Goal: Navigation & Orientation: Find specific page/section

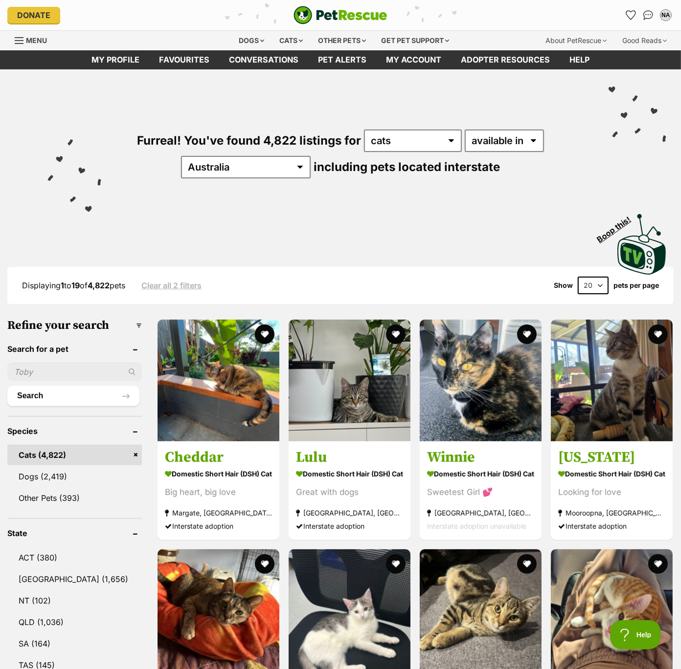
scroll to position [2, 0]
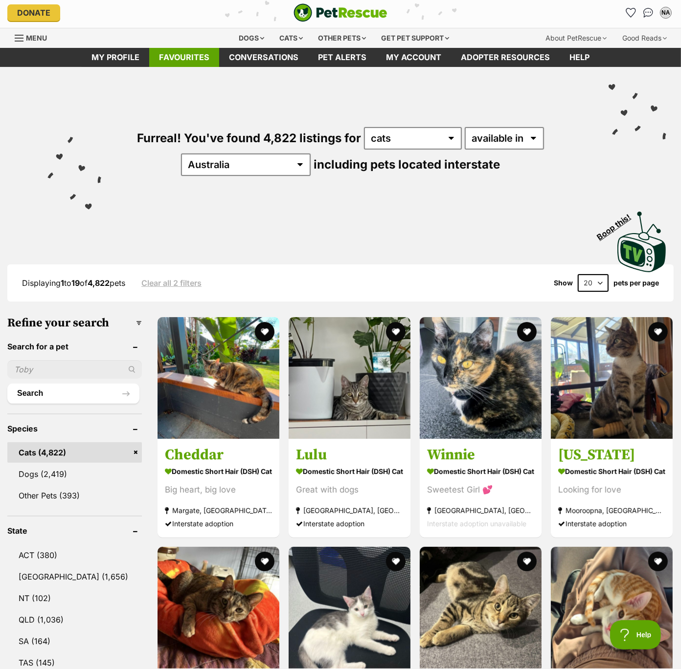
click at [181, 50] on link "Favourites" at bounding box center [184, 57] width 70 height 19
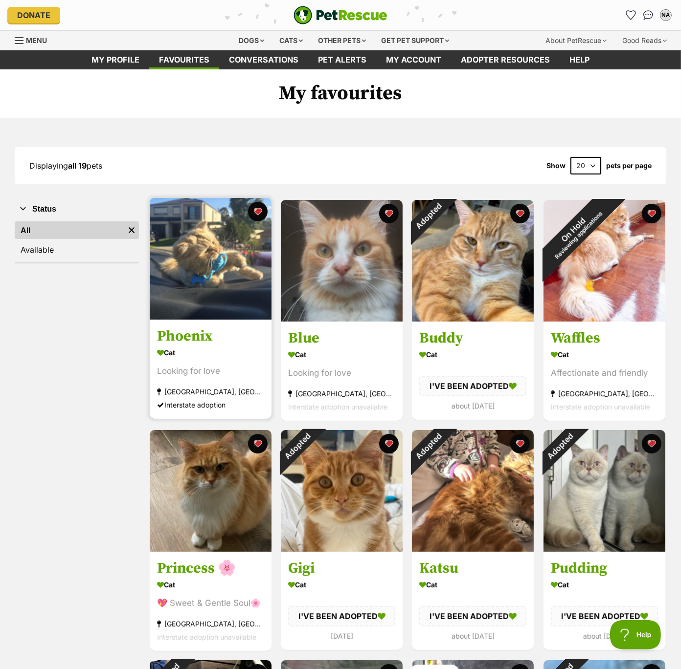
click at [205, 267] on img at bounding box center [211, 259] width 122 height 122
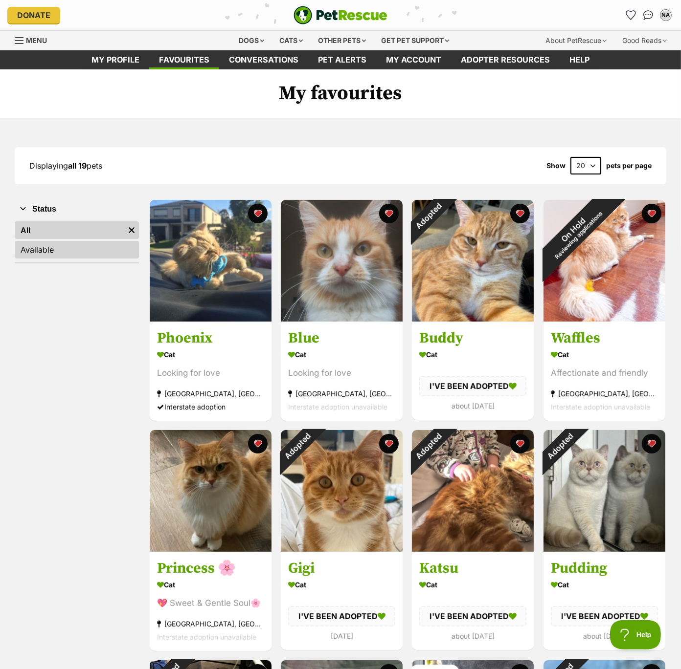
click at [64, 249] on link "Available" at bounding box center [77, 250] width 124 height 18
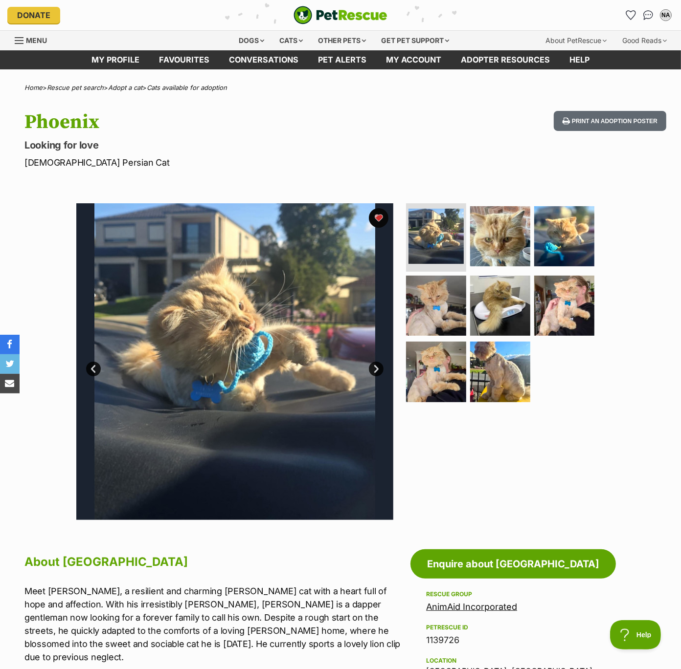
click at [372, 368] on link "Next" at bounding box center [376, 369] width 15 height 15
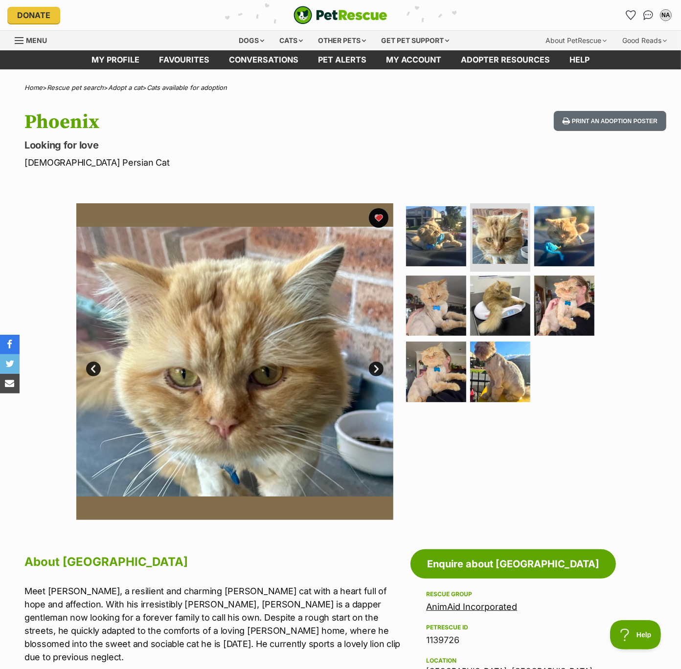
click at [373, 365] on link "Next" at bounding box center [376, 369] width 15 height 15
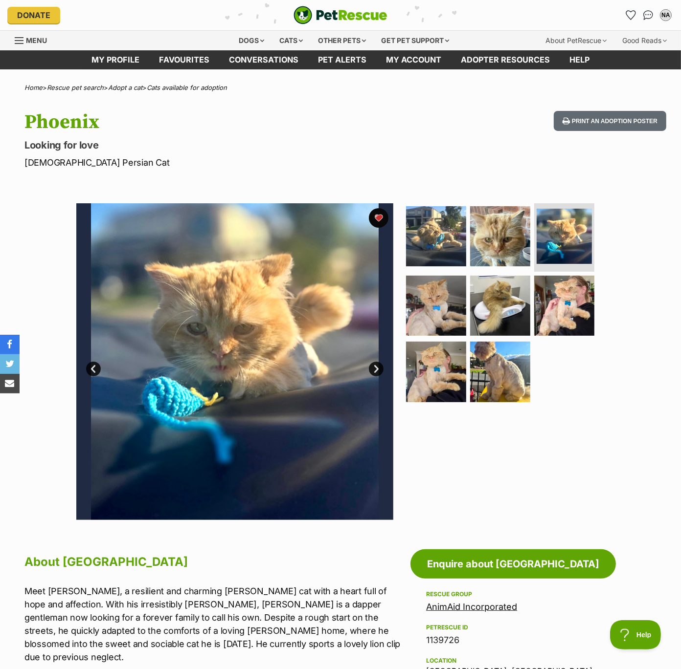
click at [373, 365] on link "Next" at bounding box center [376, 369] width 15 height 15
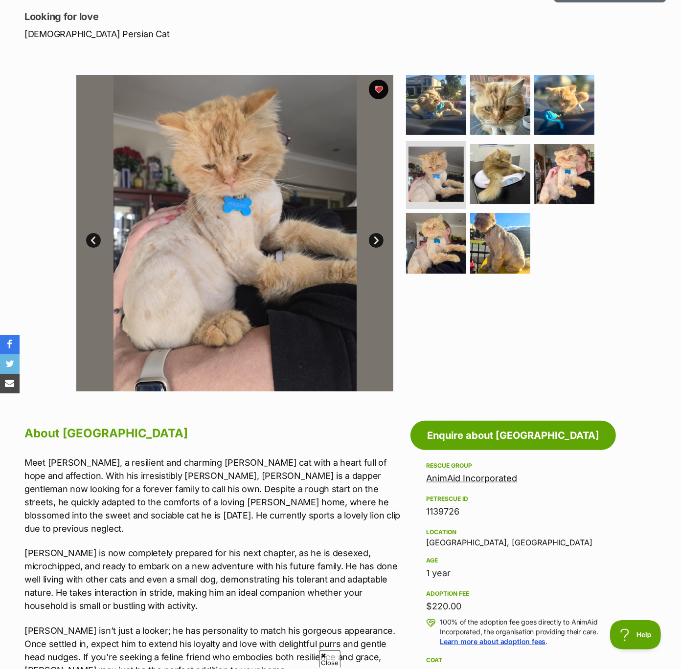
scroll to position [123, 0]
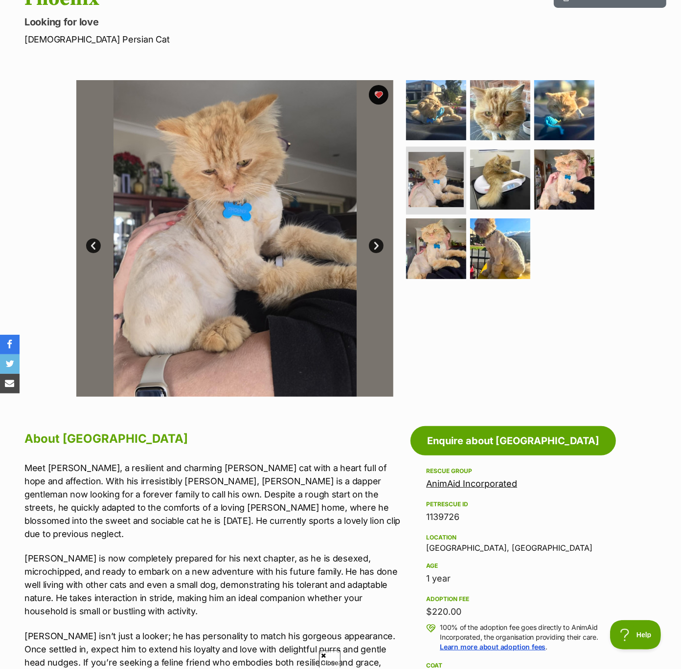
click at [373, 246] on link "Next" at bounding box center [376, 246] width 15 height 15
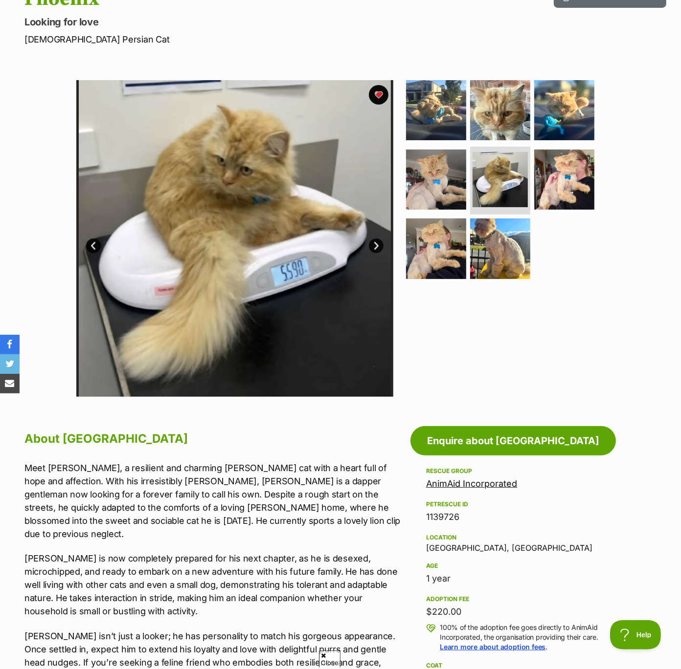
click at [376, 245] on link "Next" at bounding box center [376, 246] width 15 height 15
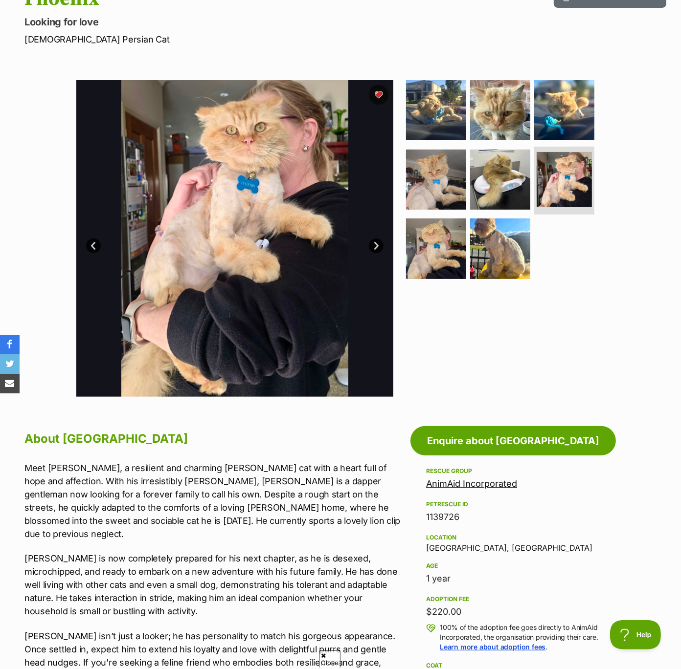
click at [376, 245] on link "Next" at bounding box center [376, 246] width 15 height 15
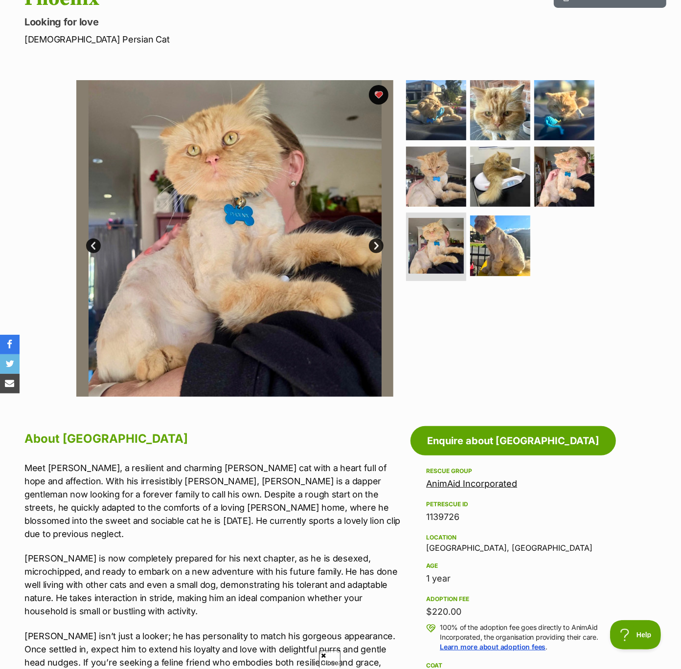
click at [376, 245] on link "Next" at bounding box center [376, 246] width 15 height 15
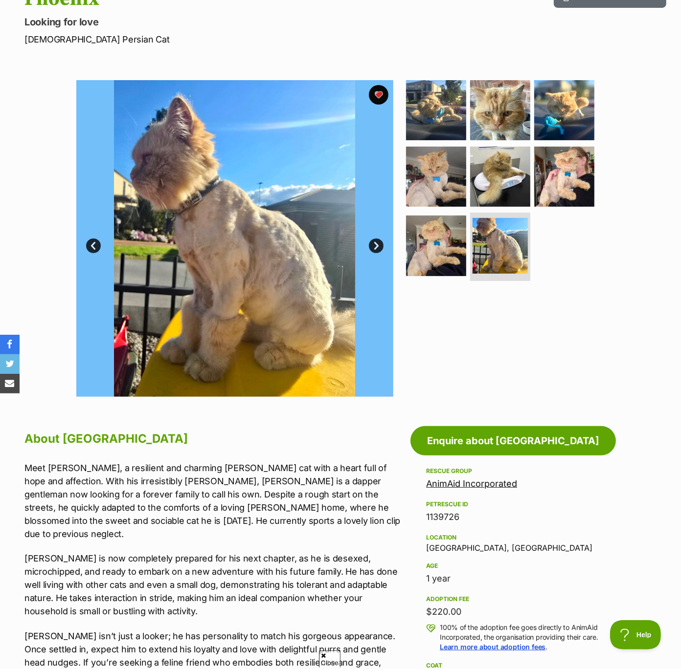
click at [376, 245] on link "Next" at bounding box center [376, 246] width 15 height 15
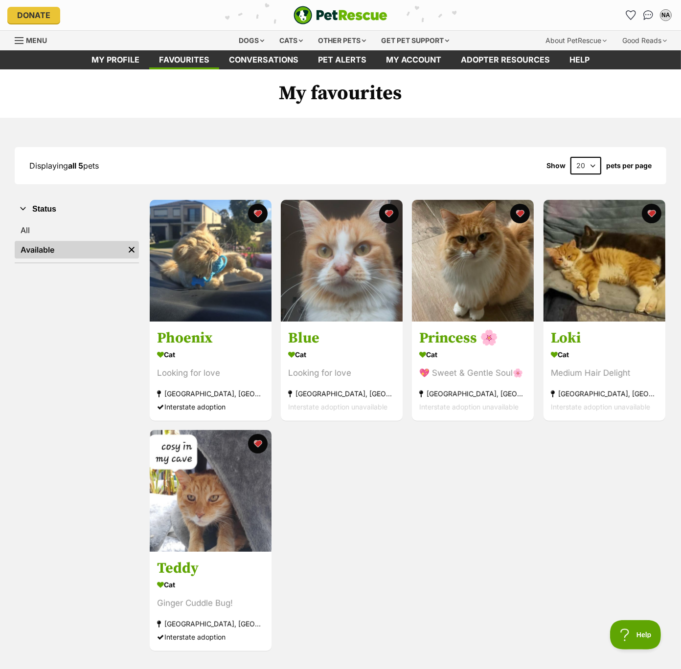
click at [64, 249] on link "Available" at bounding box center [70, 250] width 110 height 18
click at [128, 246] on img "Remove filter" at bounding box center [131, 249] width 11 height 11
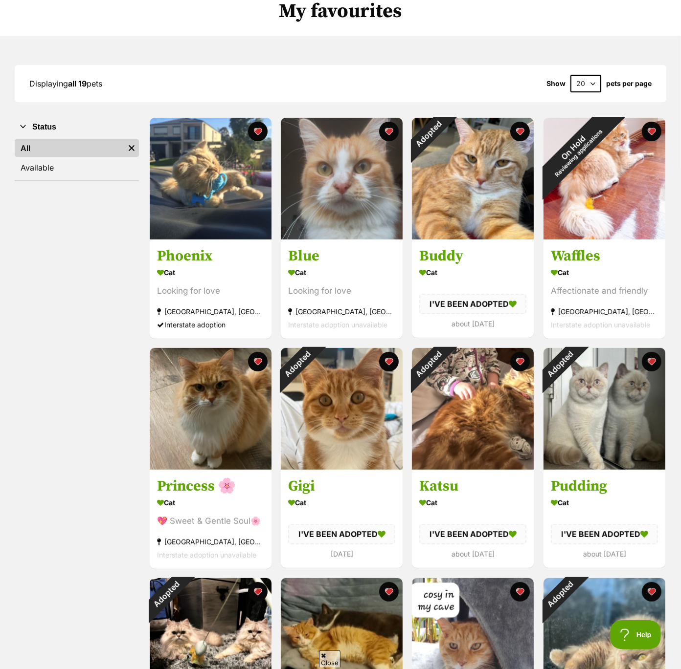
scroll to position [52, 0]
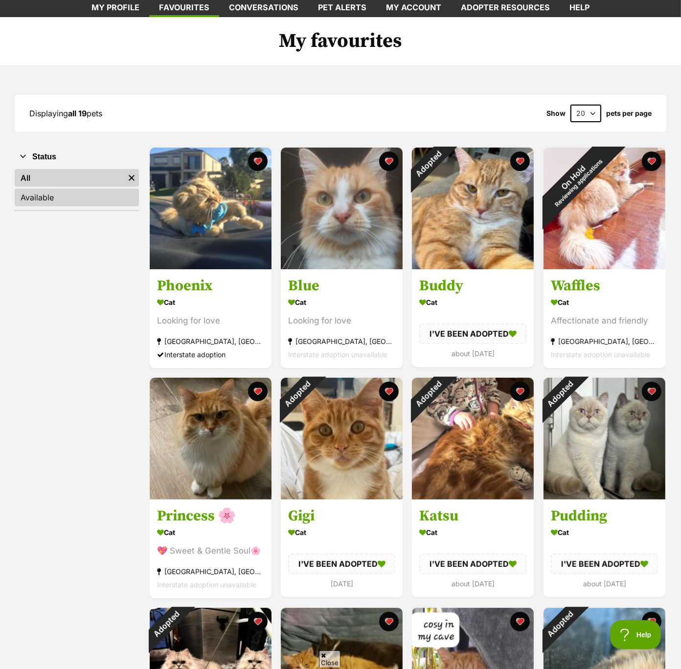
click at [57, 196] on link "Available" at bounding box center [77, 198] width 124 height 18
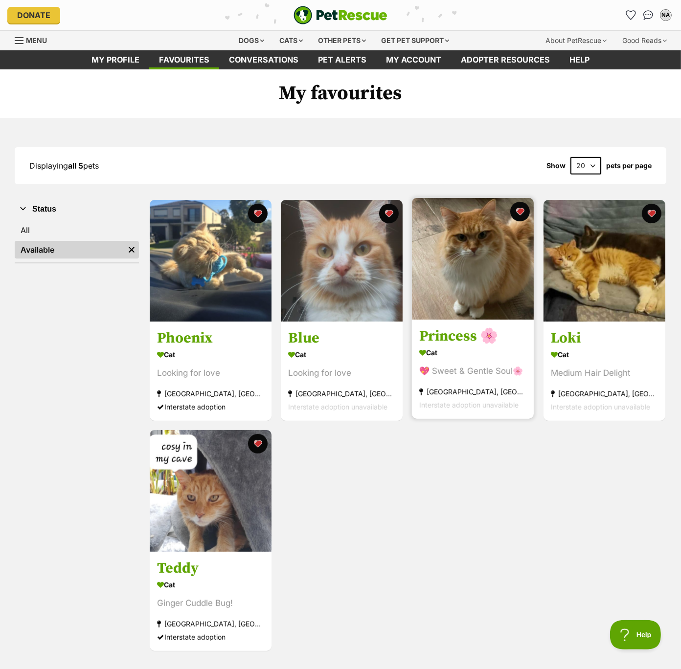
click at [466, 228] on img at bounding box center [473, 259] width 122 height 122
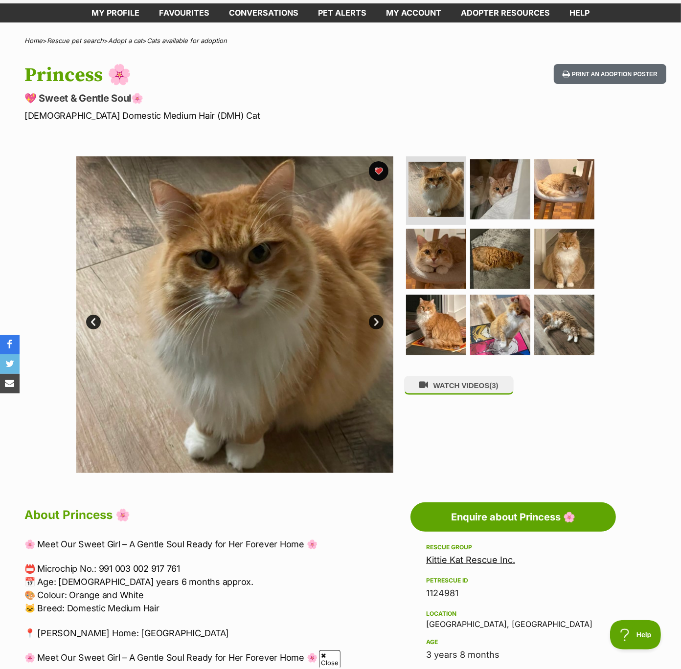
scroll to position [50, 0]
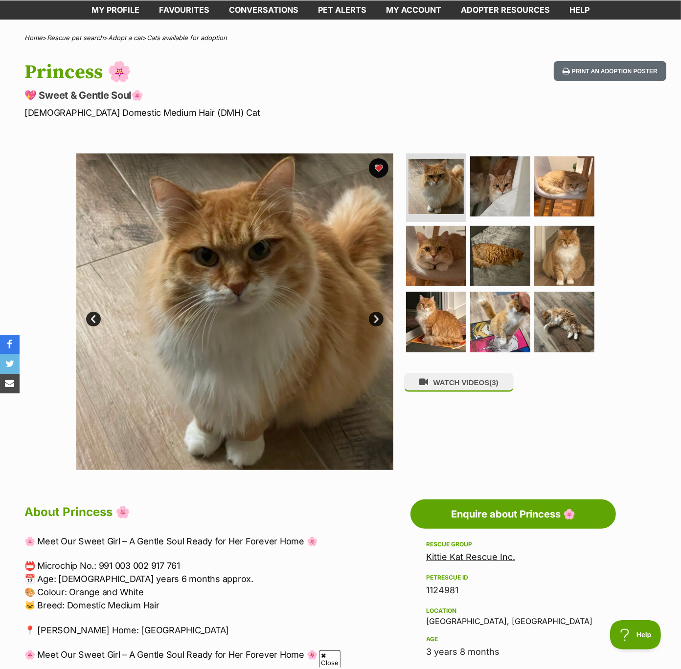
click at [372, 319] on link "Next" at bounding box center [376, 319] width 15 height 15
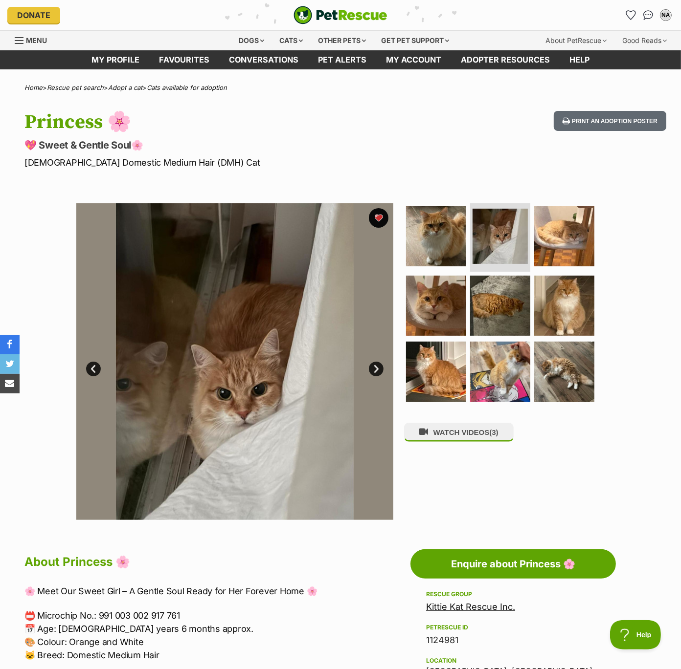
scroll to position [1, 0]
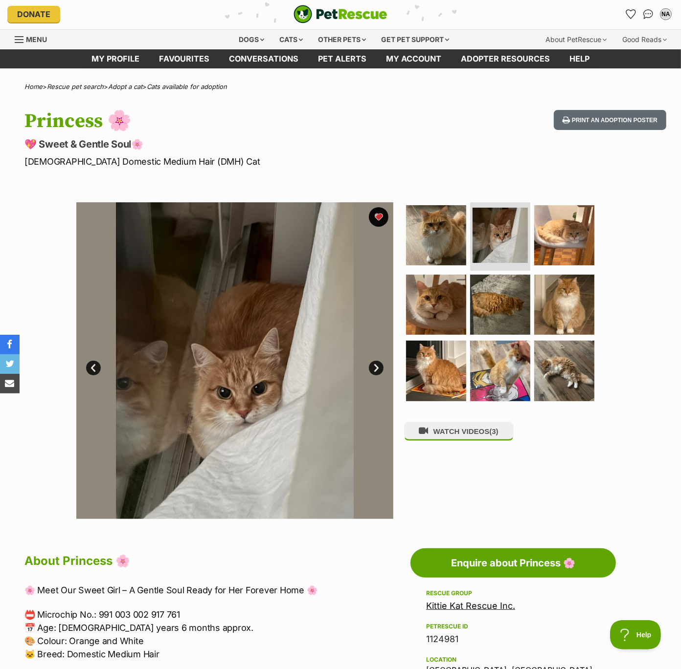
click at [376, 365] on link "Next" at bounding box center [376, 368] width 15 height 15
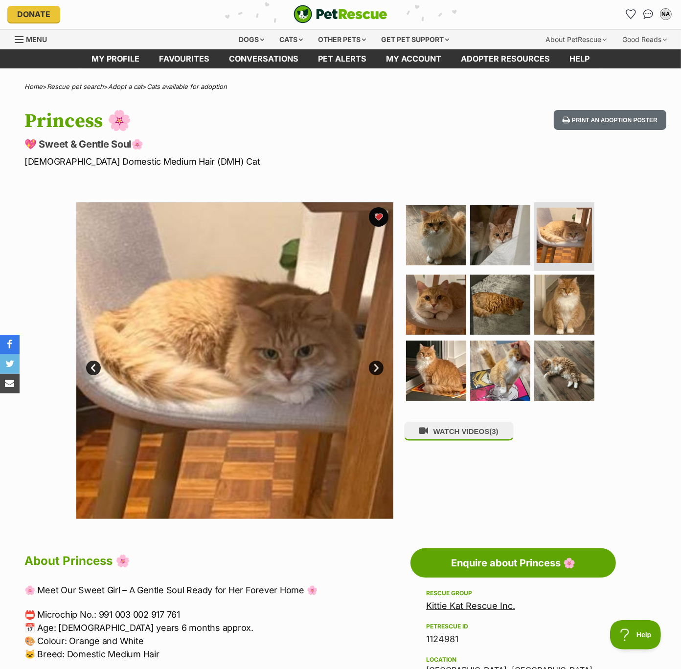
click at [376, 364] on link "Next" at bounding box center [376, 368] width 15 height 15
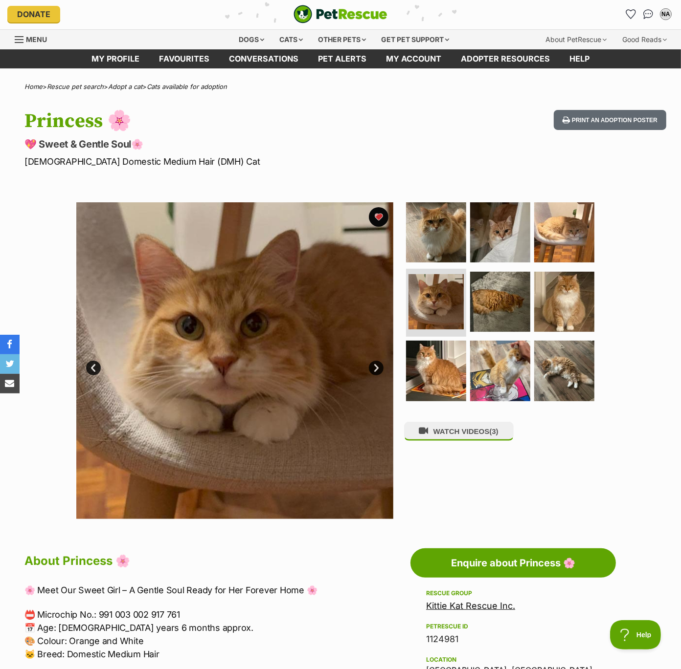
click at [376, 363] on link "Next" at bounding box center [376, 368] width 15 height 15
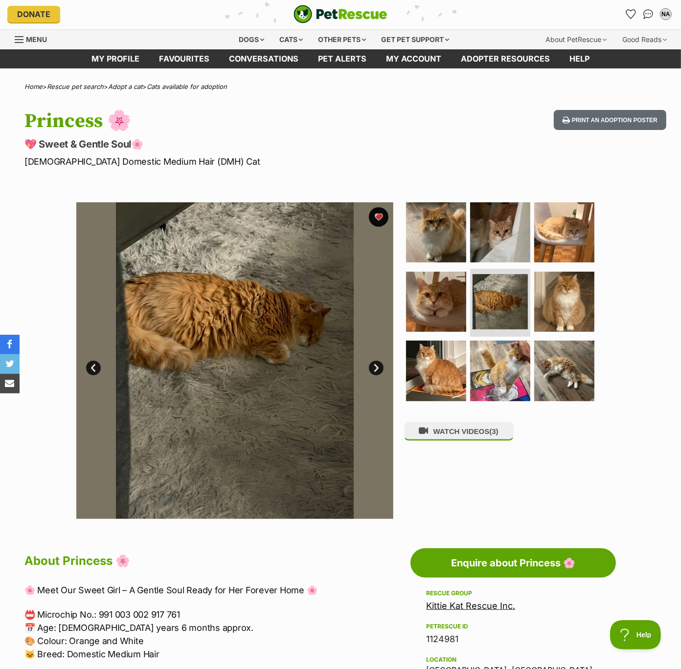
click at [376, 362] on link "Next" at bounding box center [376, 368] width 15 height 15
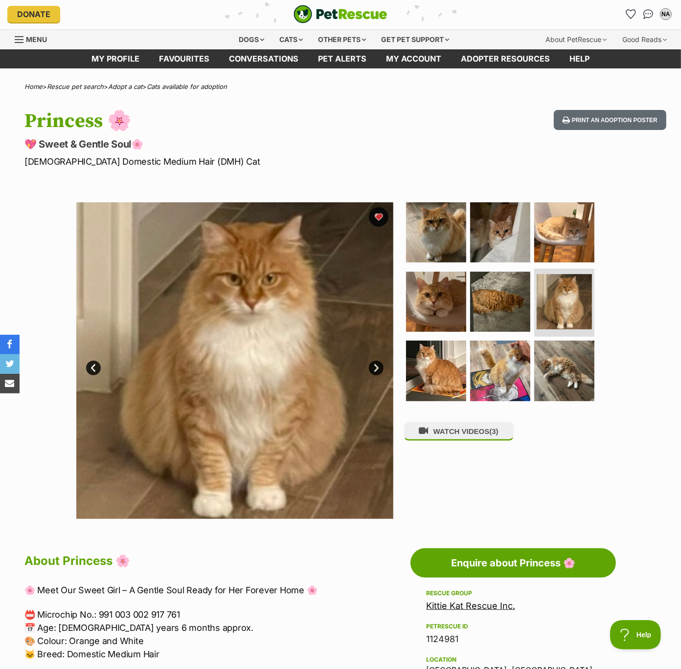
click at [376, 362] on link "Next" at bounding box center [376, 368] width 15 height 15
